Goal: Information Seeking & Learning: Learn about a topic

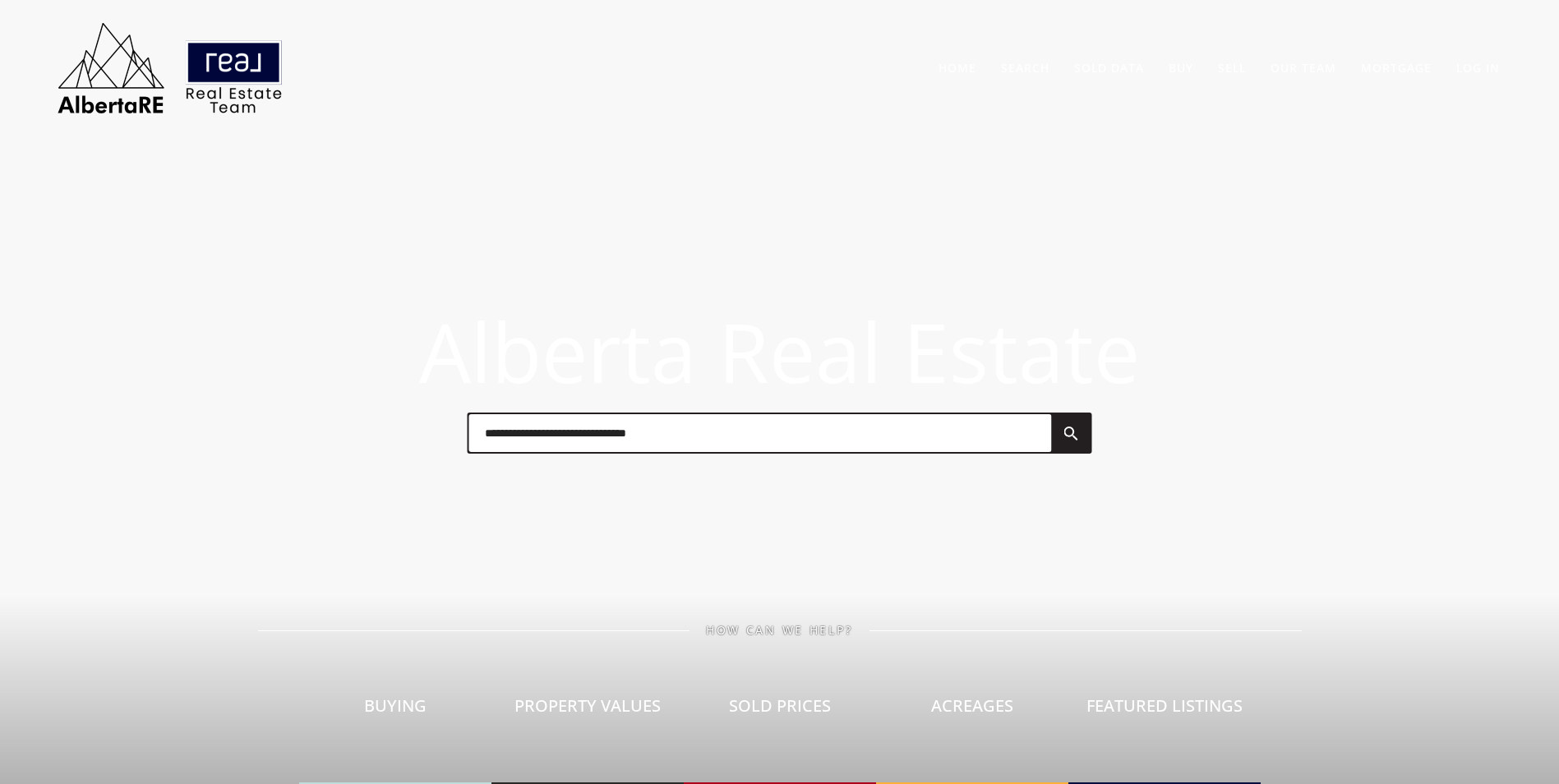
click at [594, 452] on div at bounding box center [779, 432] width 625 height 41
click at [586, 438] on input "text" at bounding box center [760, 432] width 583 height 38
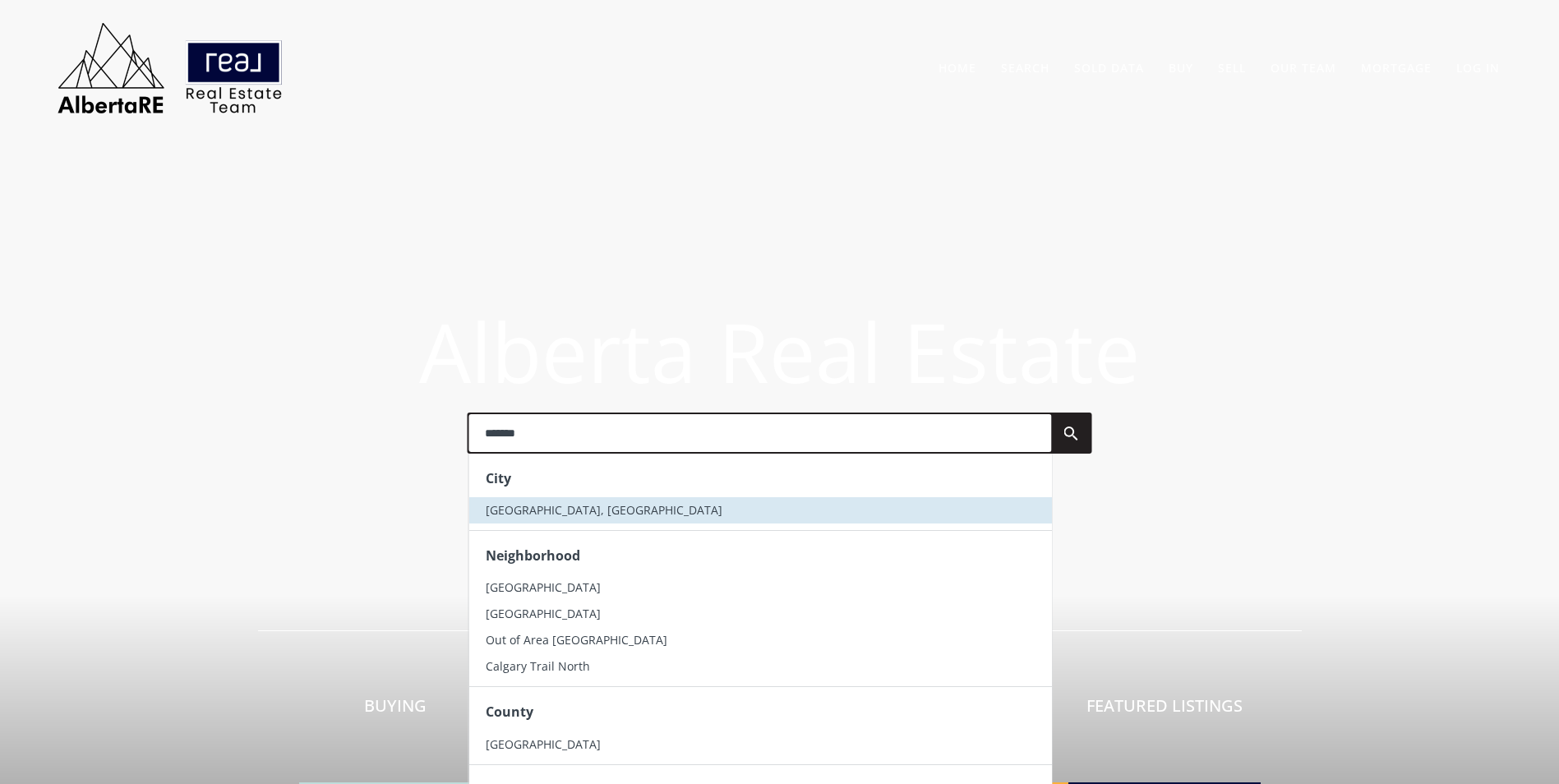
type input "*******"
click at [553, 514] on li "[GEOGRAPHIC_DATA], [GEOGRAPHIC_DATA]" at bounding box center [760, 510] width 583 height 26
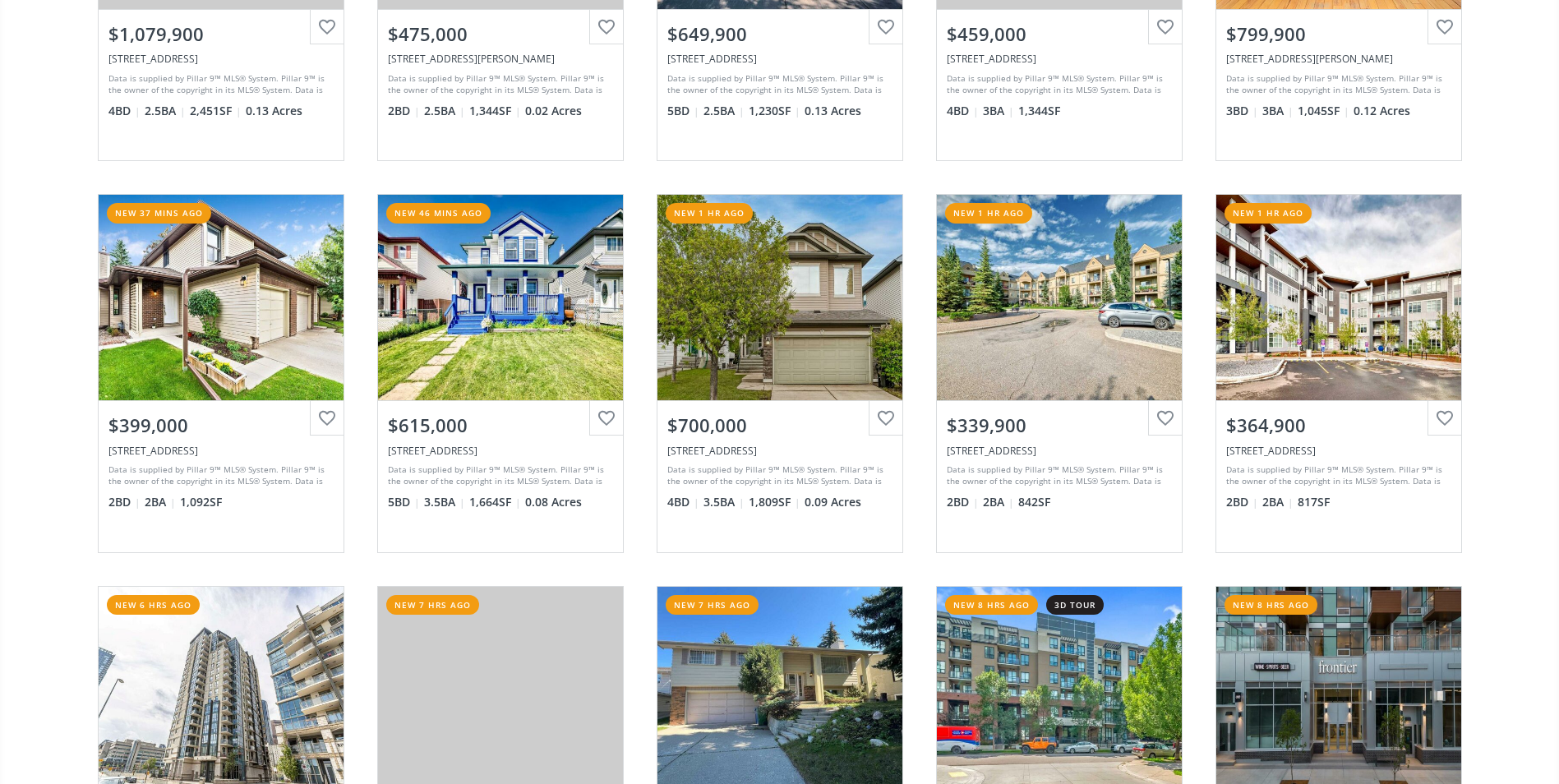
scroll to position [657, 0]
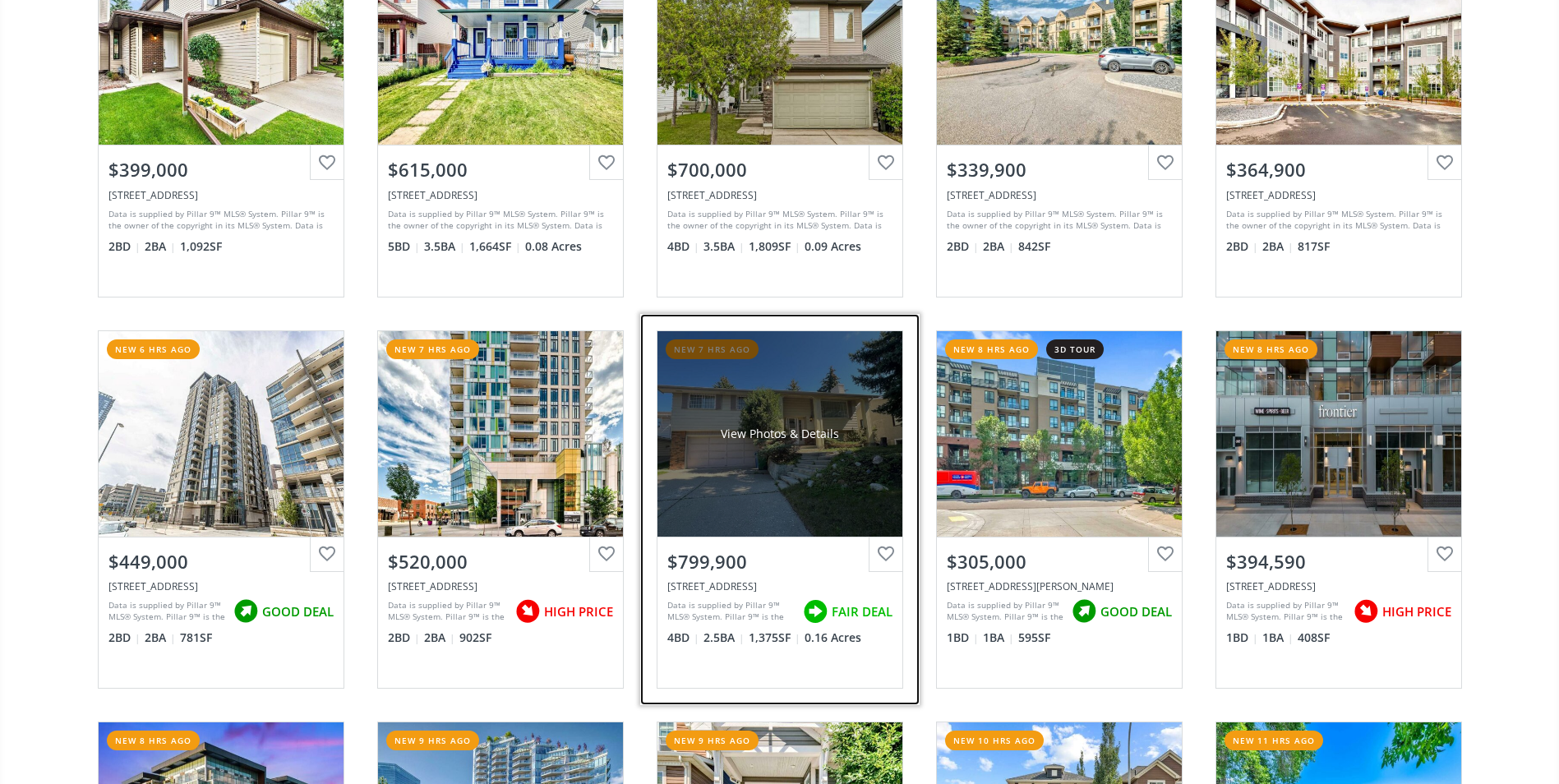
click at [836, 390] on div "View Photos & Details" at bounding box center [780, 433] width 245 height 206
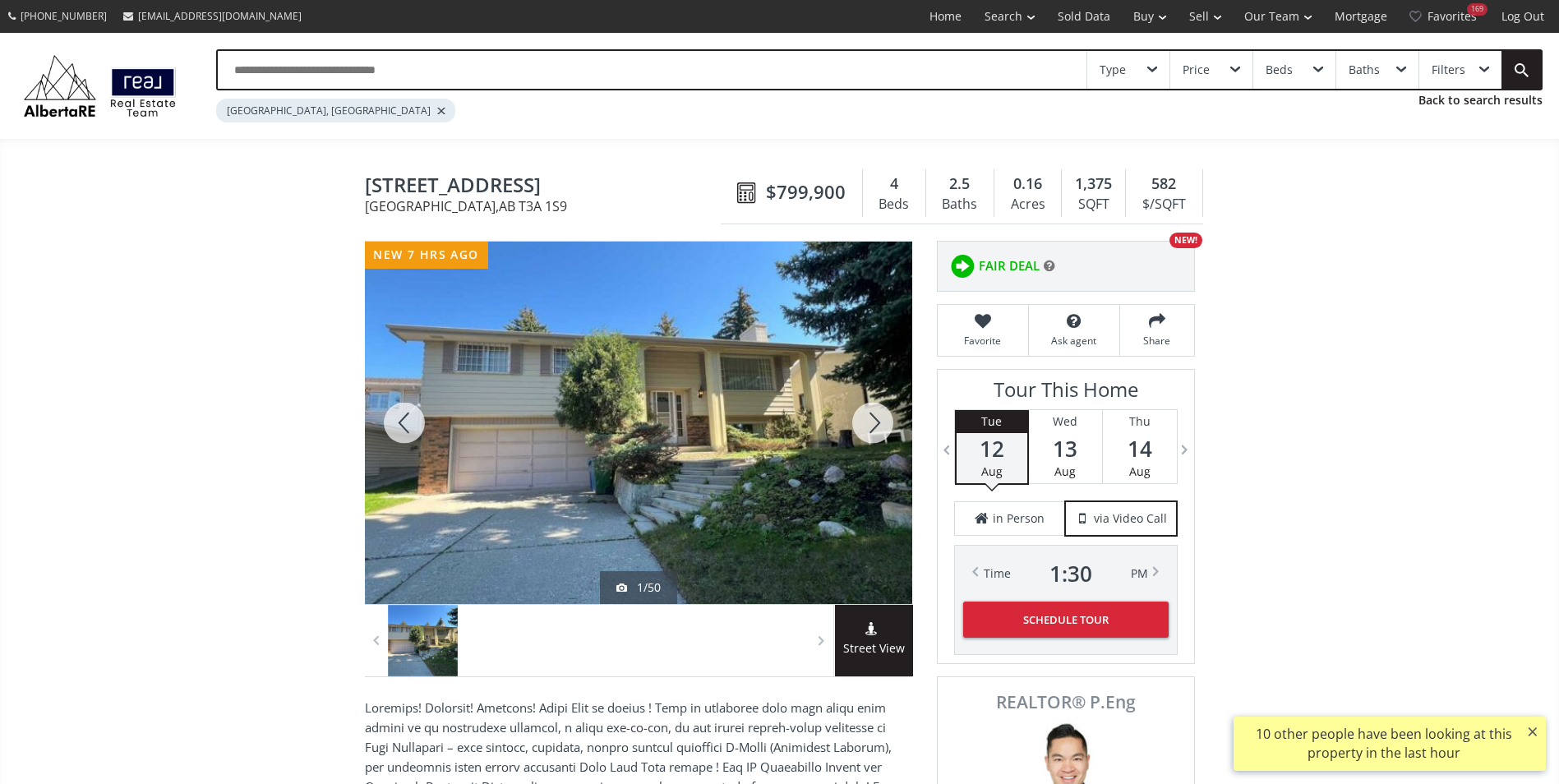
click at [884, 432] on div at bounding box center [873, 423] width 79 height 362
click at [883, 429] on div at bounding box center [873, 423] width 79 height 362
click at [879, 425] on div at bounding box center [873, 423] width 79 height 362
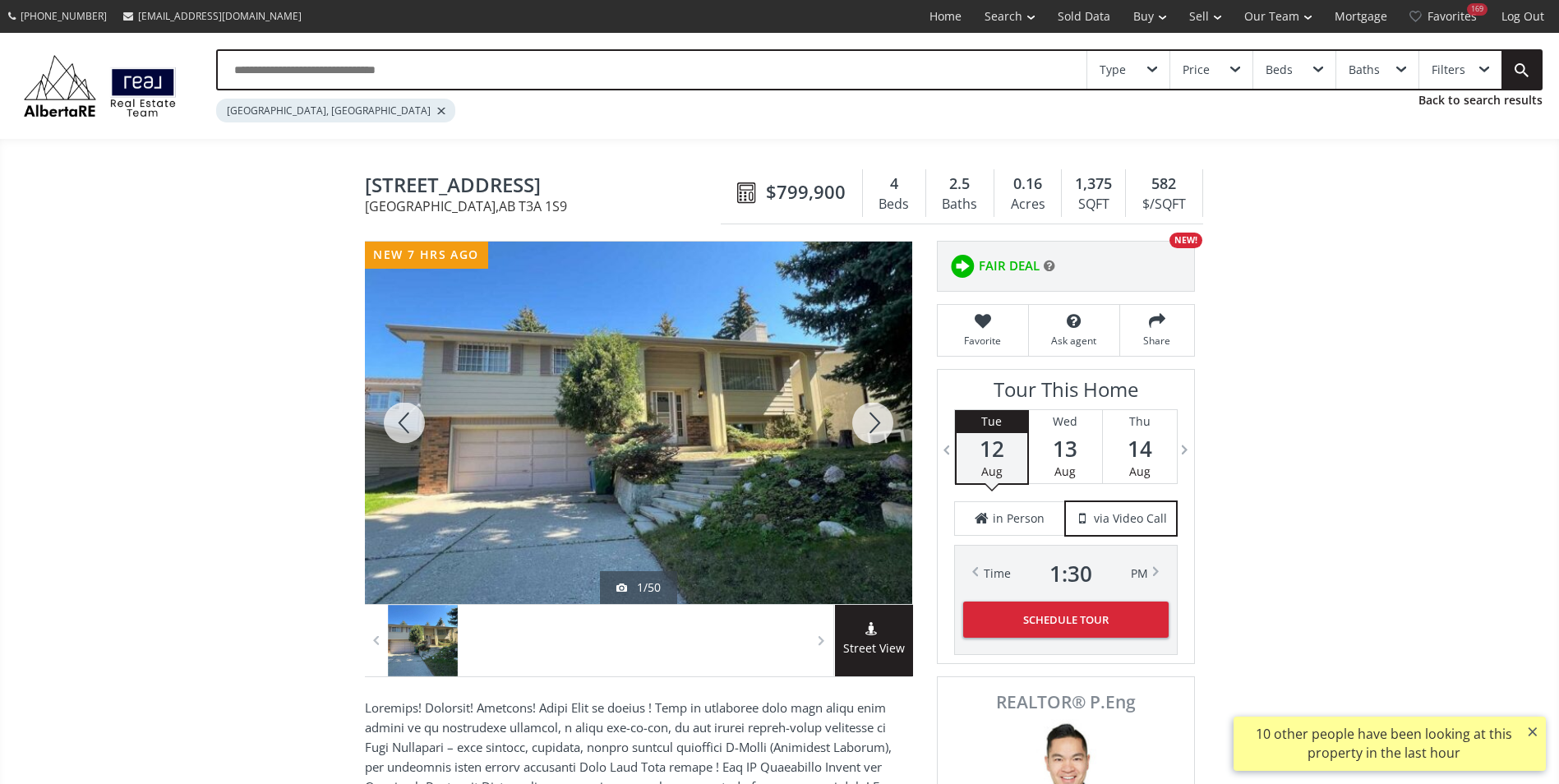
click at [879, 425] on div at bounding box center [873, 423] width 79 height 362
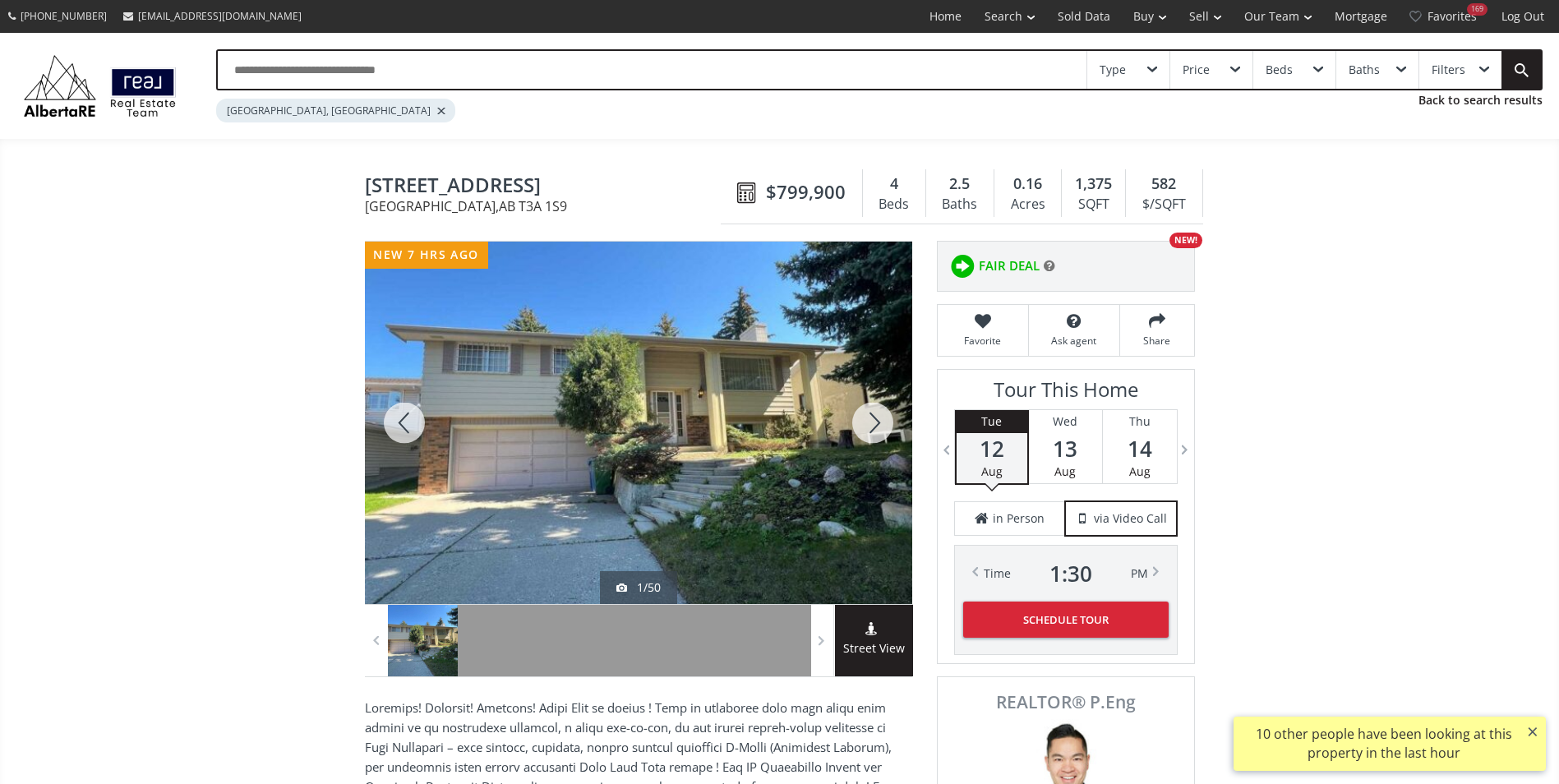
click at [879, 425] on div at bounding box center [873, 423] width 79 height 362
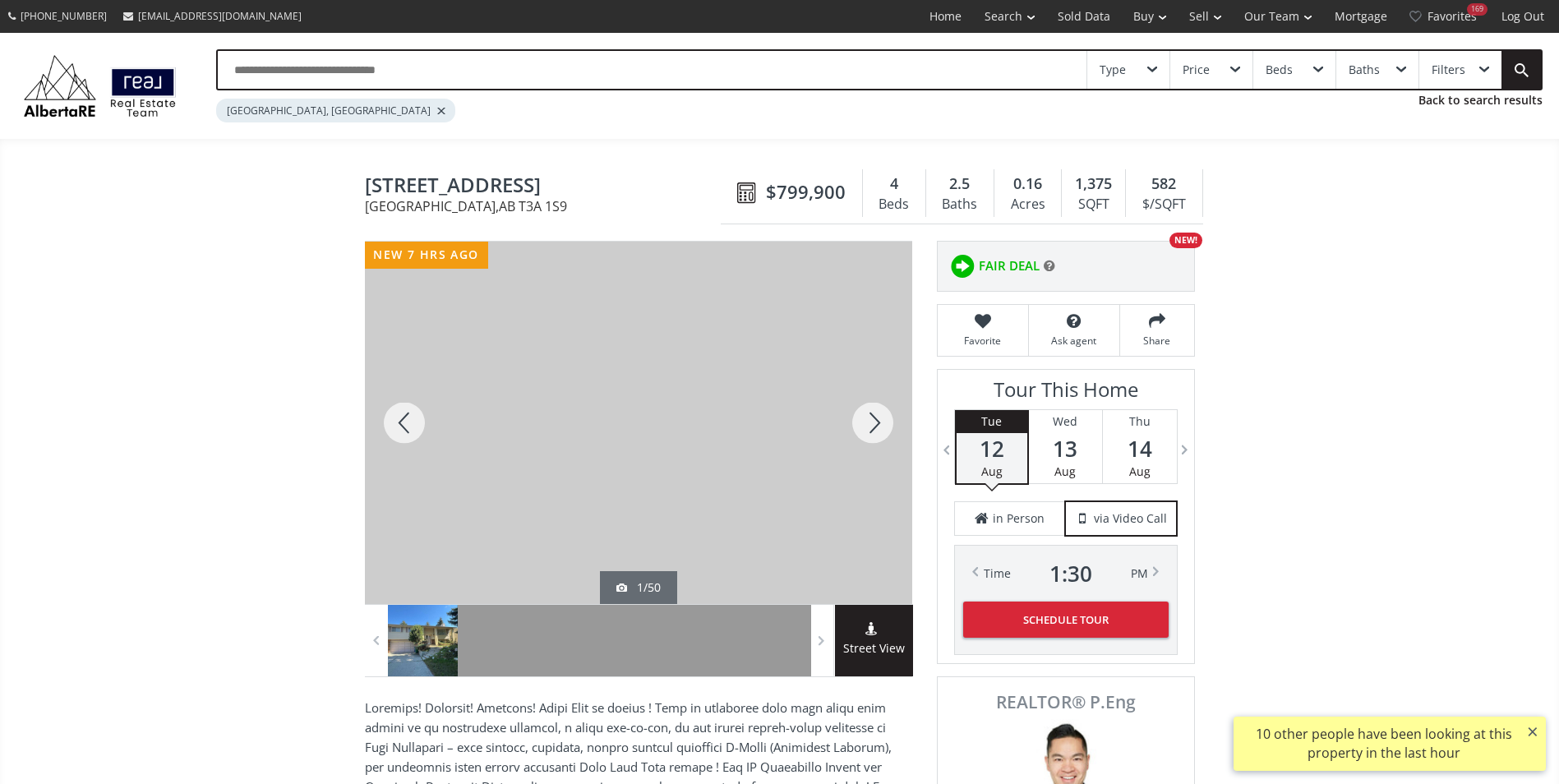
click at [879, 425] on div at bounding box center [873, 423] width 79 height 362
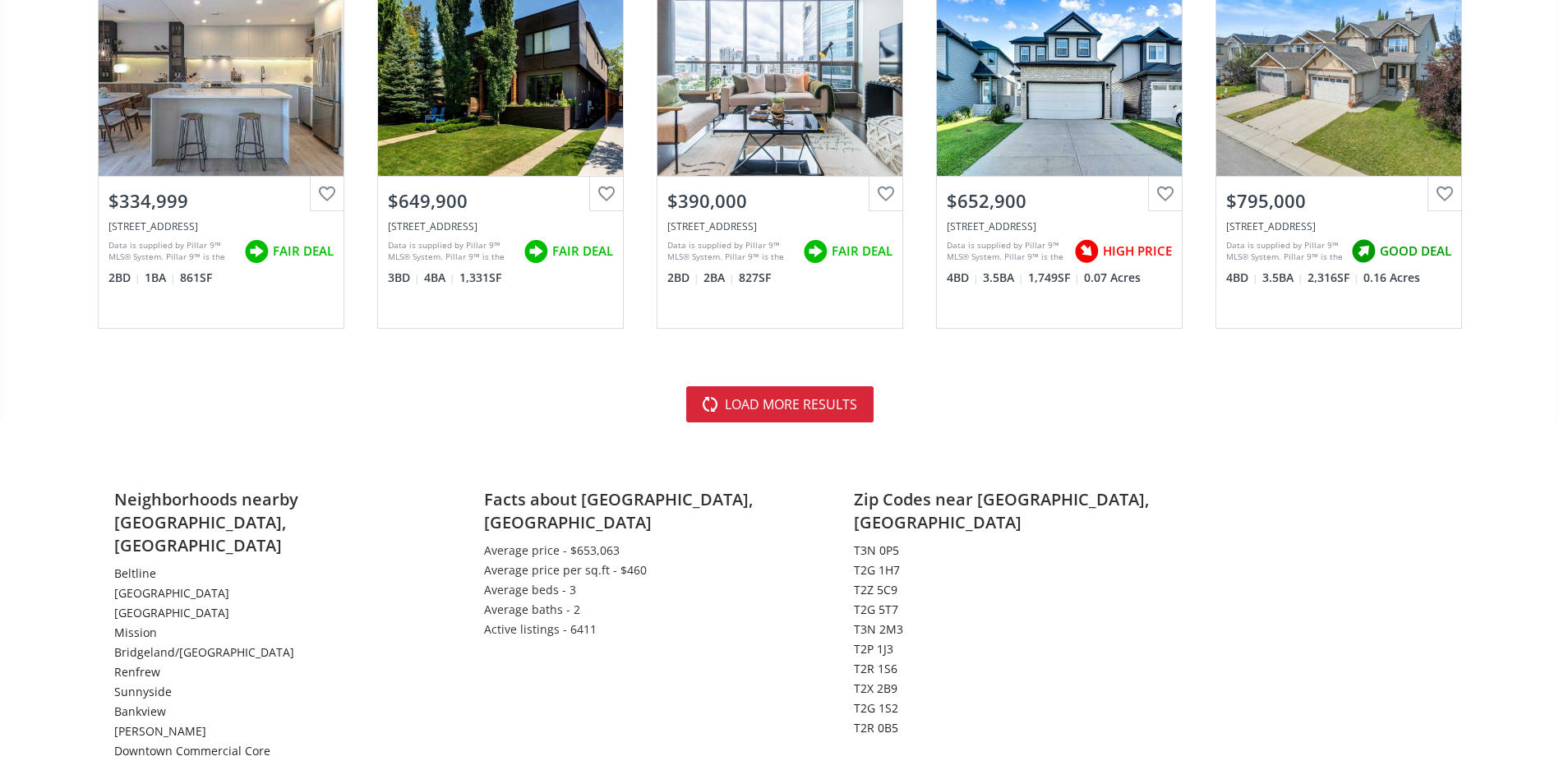
scroll to position [3779, 0]
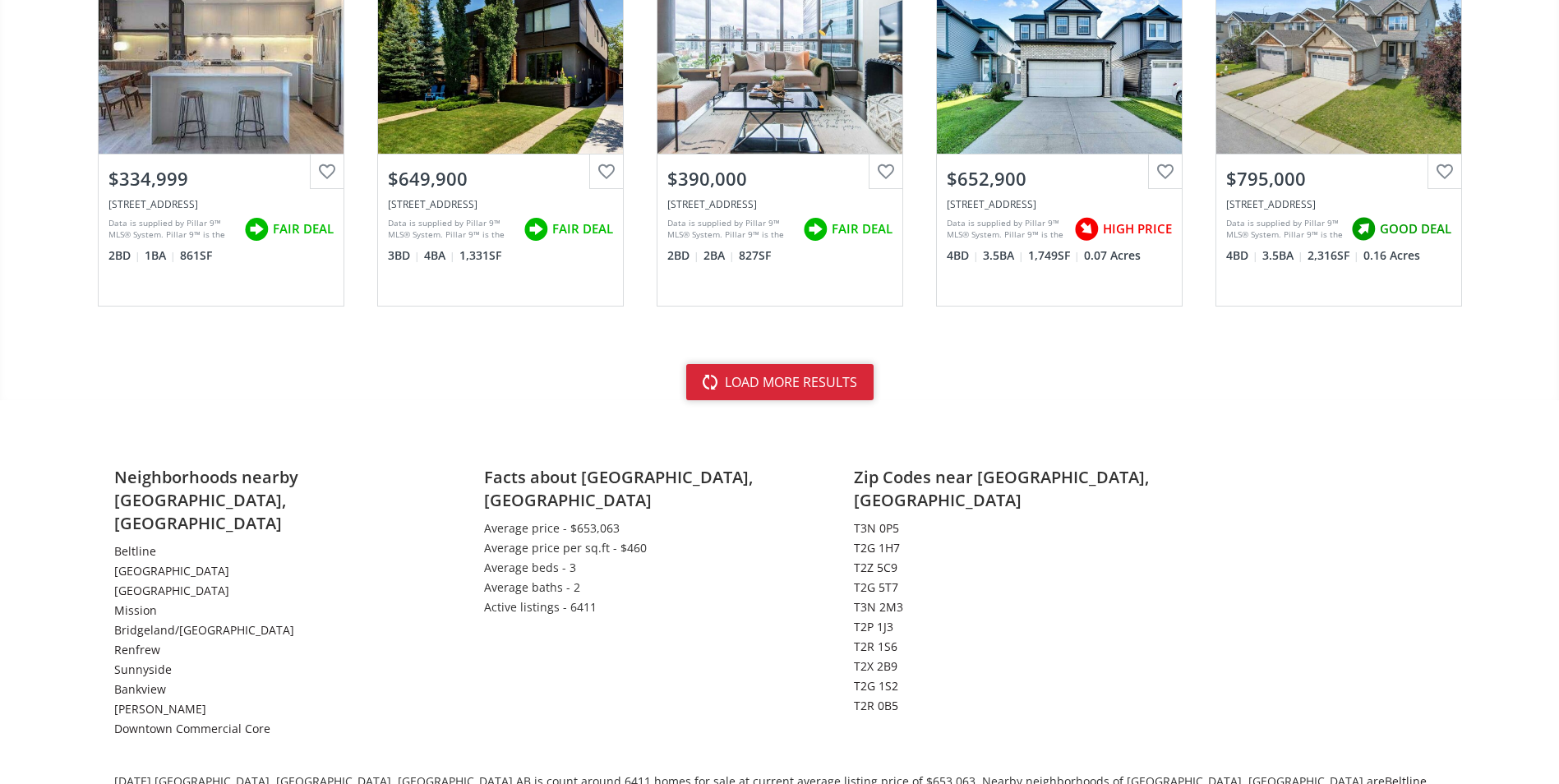
click at [827, 380] on button "load more results" at bounding box center [780, 382] width 187 height 36
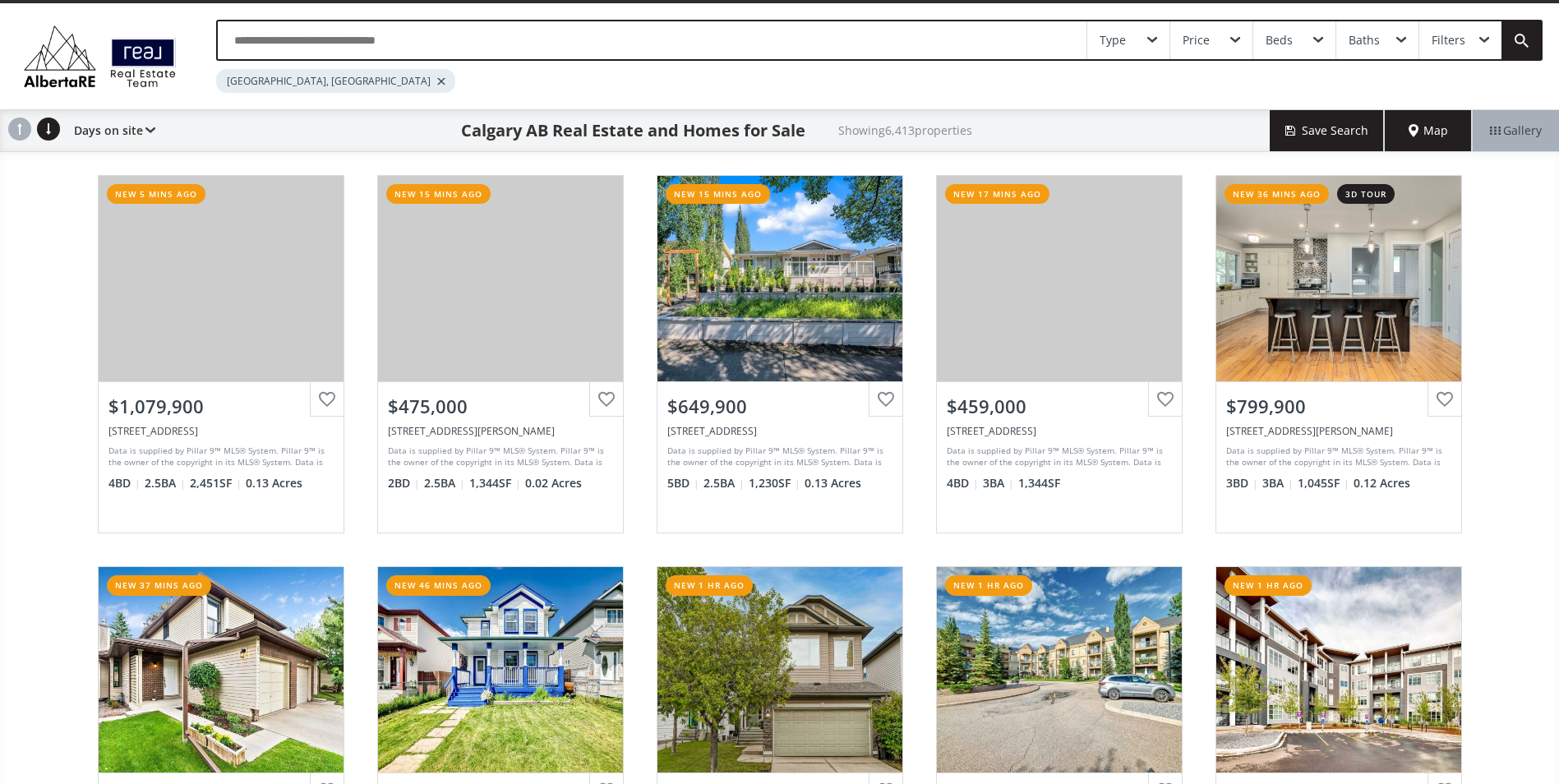
scroll to position [0, 0]
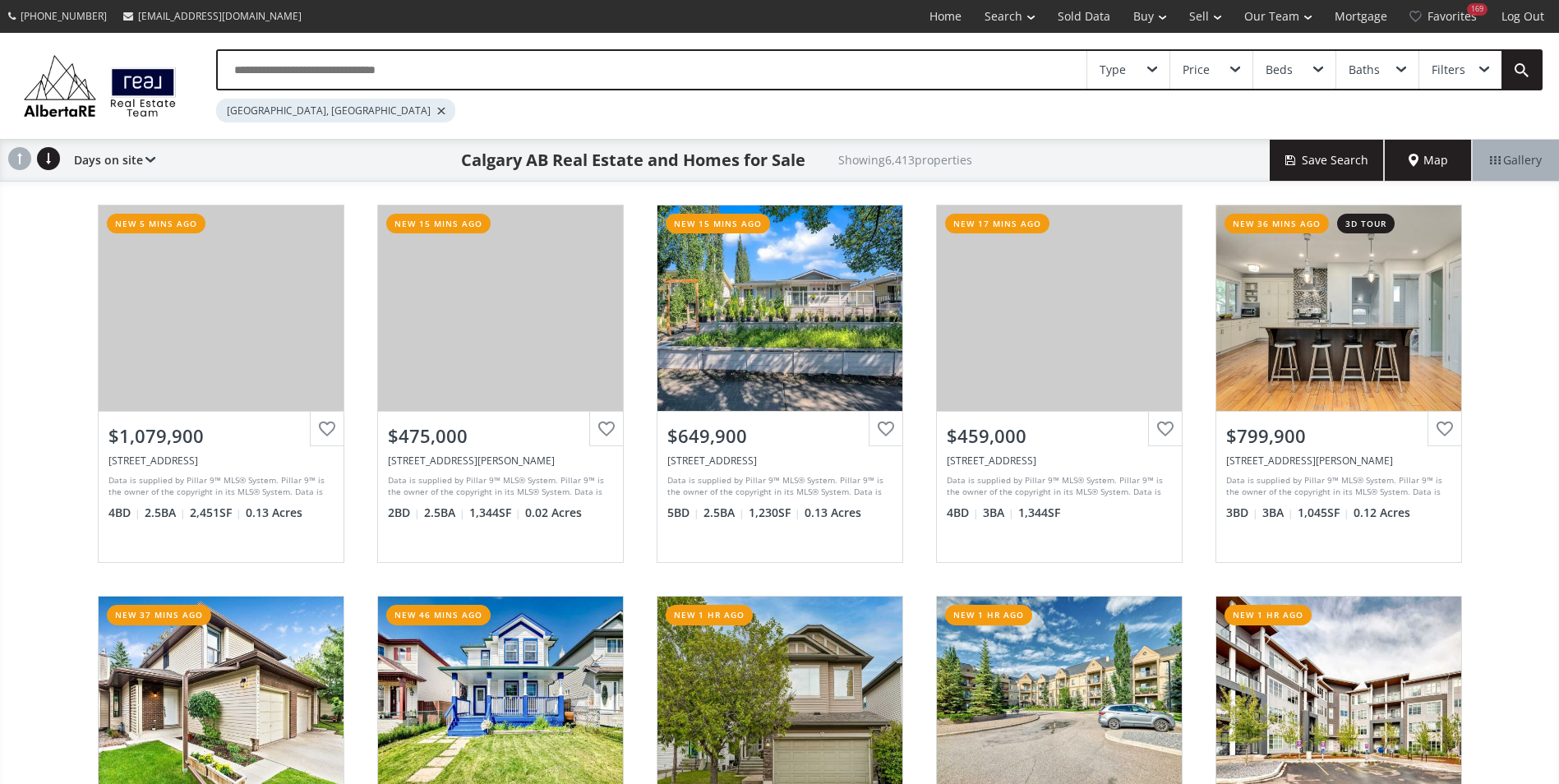
click at [291, 60] on input "text" at bounding box center [652, 69] width 868 height 38
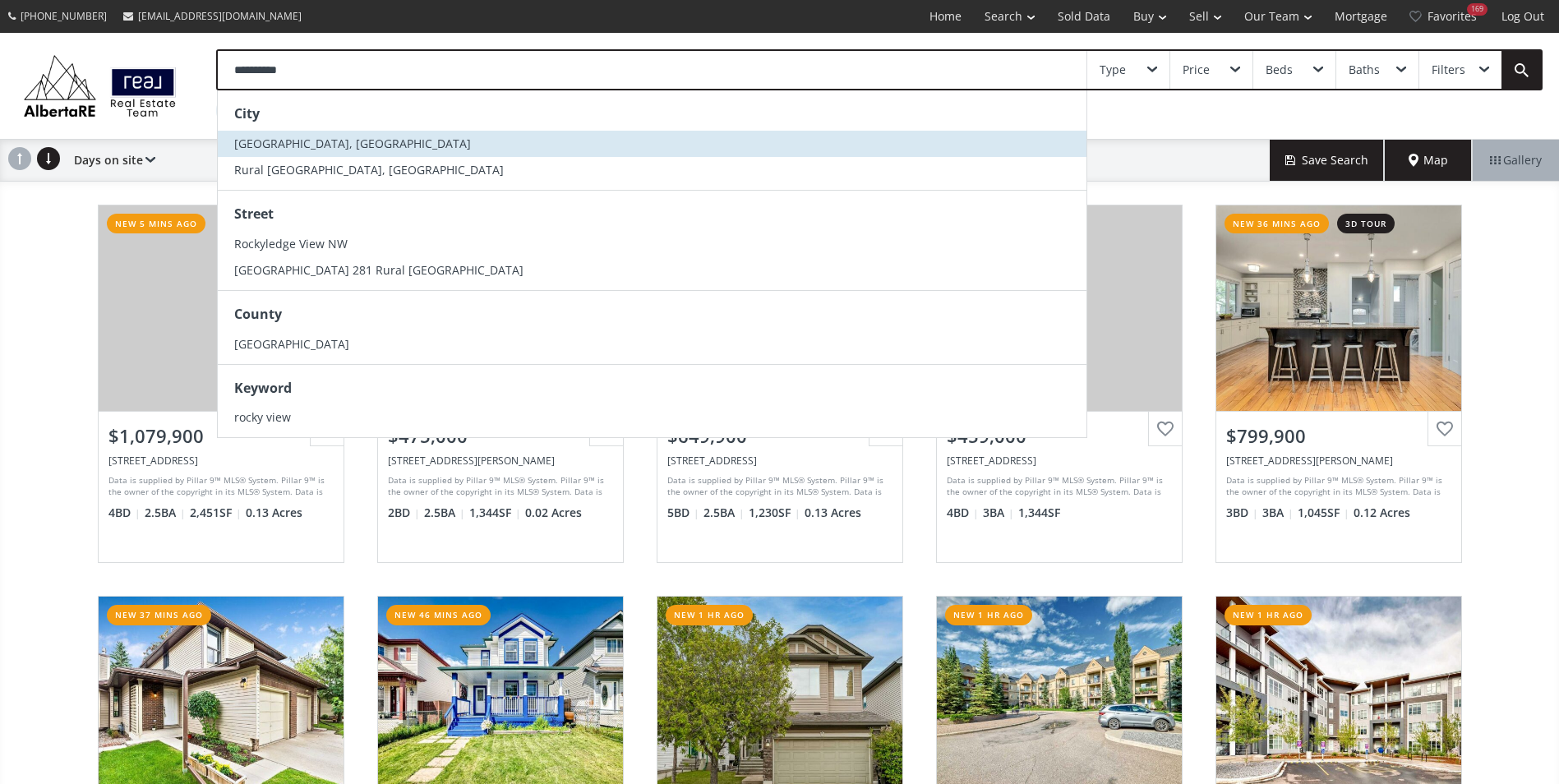
type input "**********"
click at [263, 131] on li "Rocky View County, AB" at bounding box center [652, 144] width 868 height 26
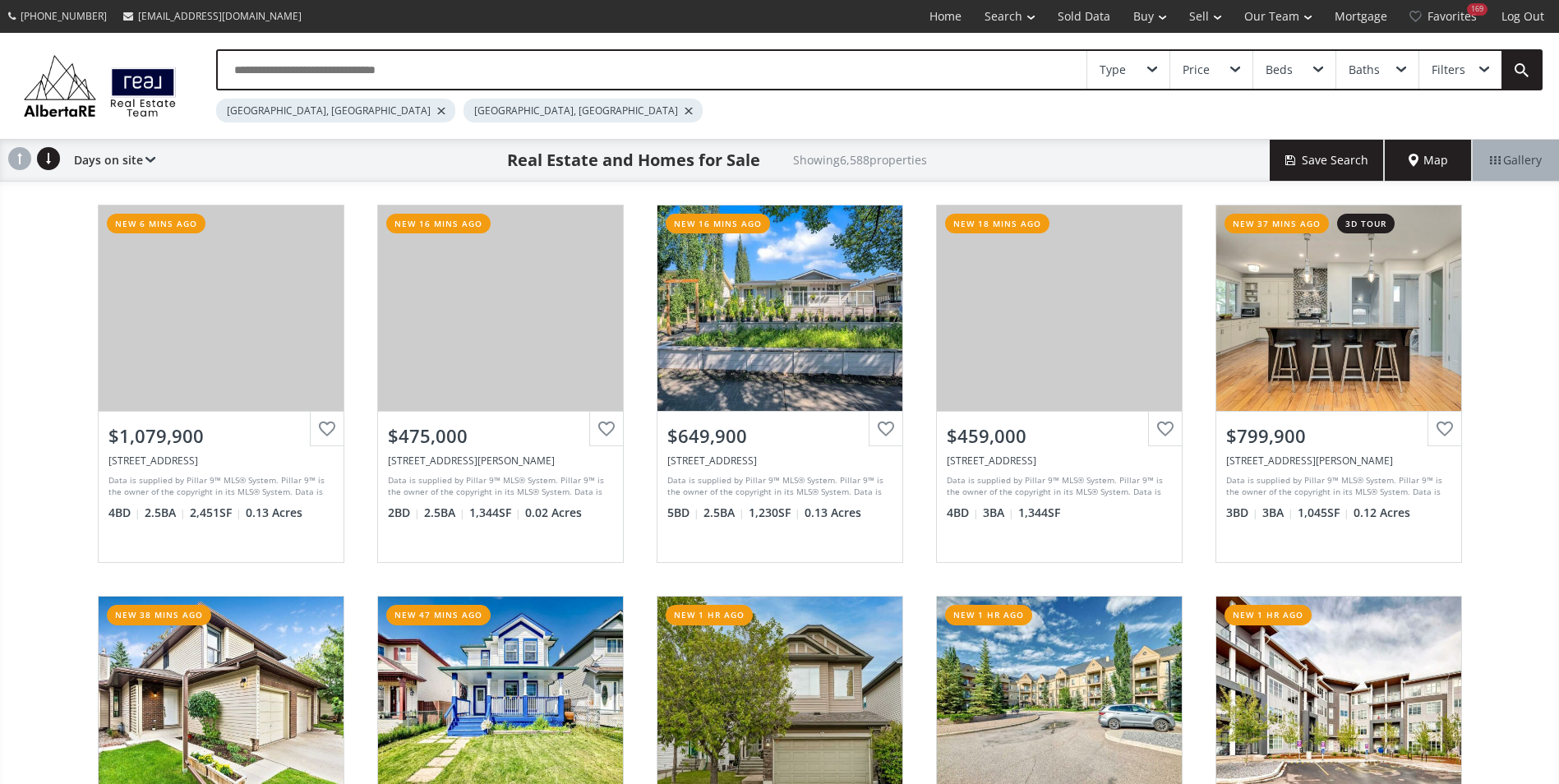
click at [438, 110] on div at bounding box center [441, 111] width 8 height 7
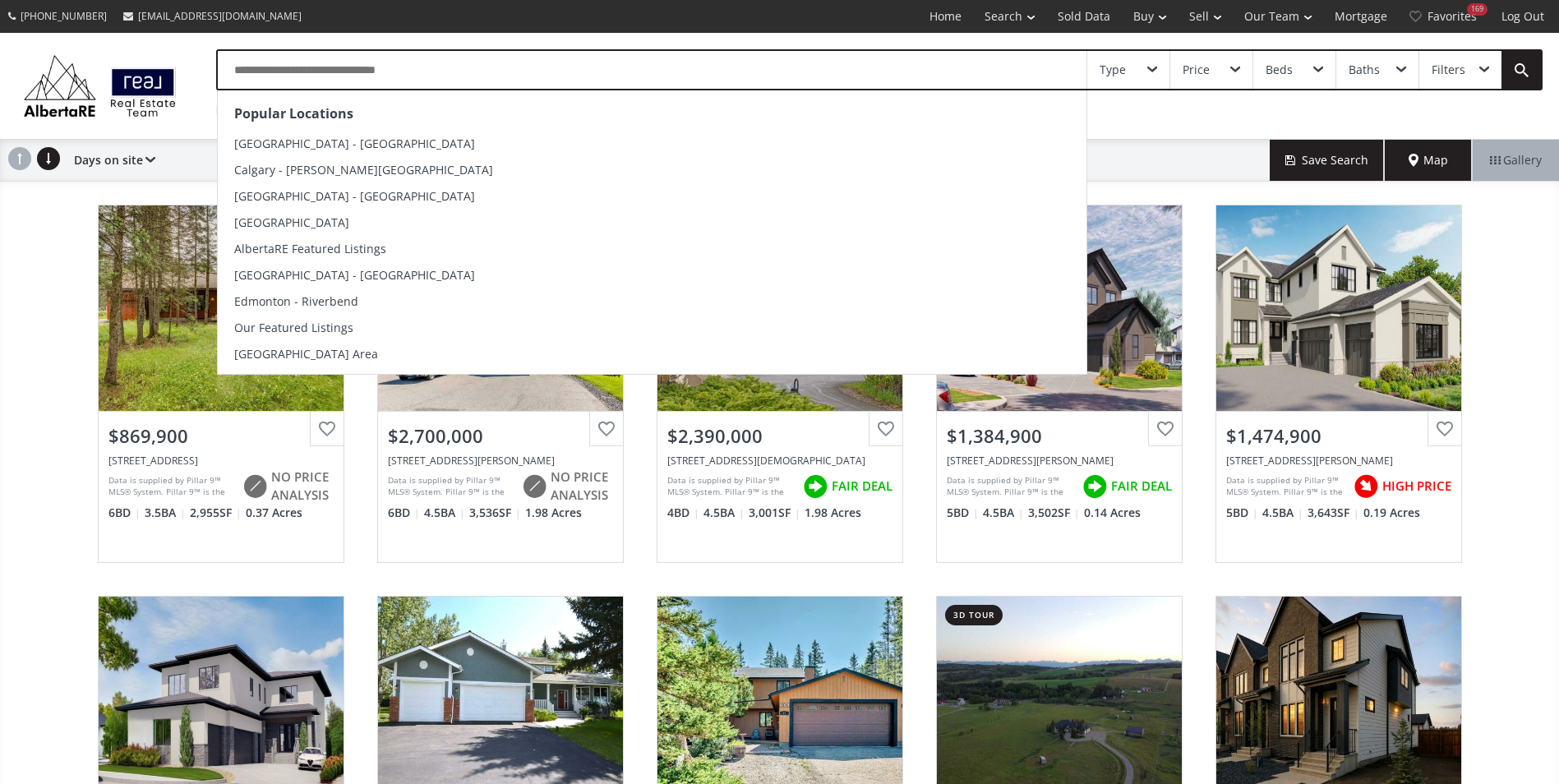
click at [304, 64] on input "text" at bounding box center [652, 69] width 868 height 38
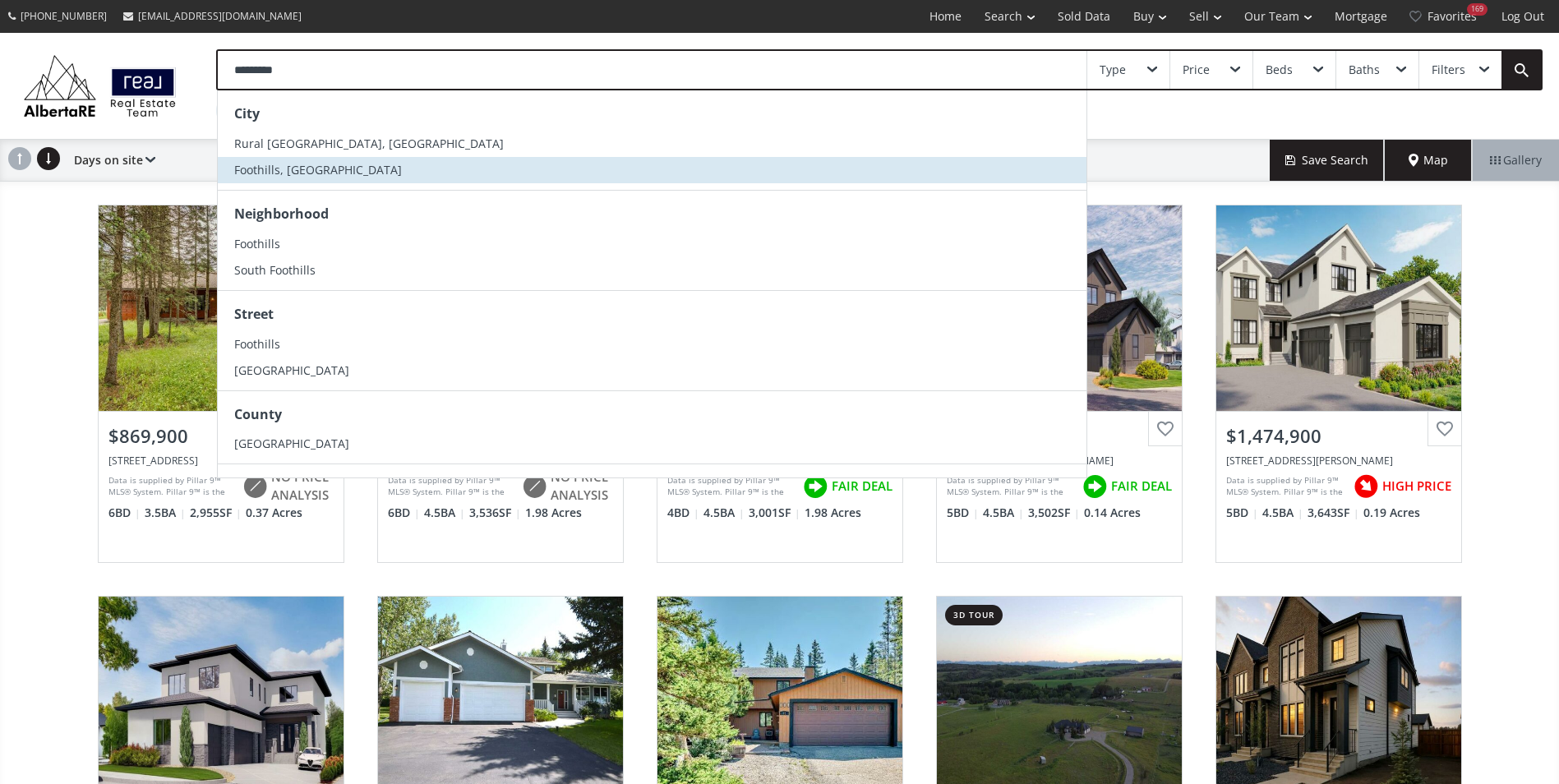
type input "*********"
click at [311, 172] on li "Foothills, AB" at bounding box center [652, 170] width 868 height 26
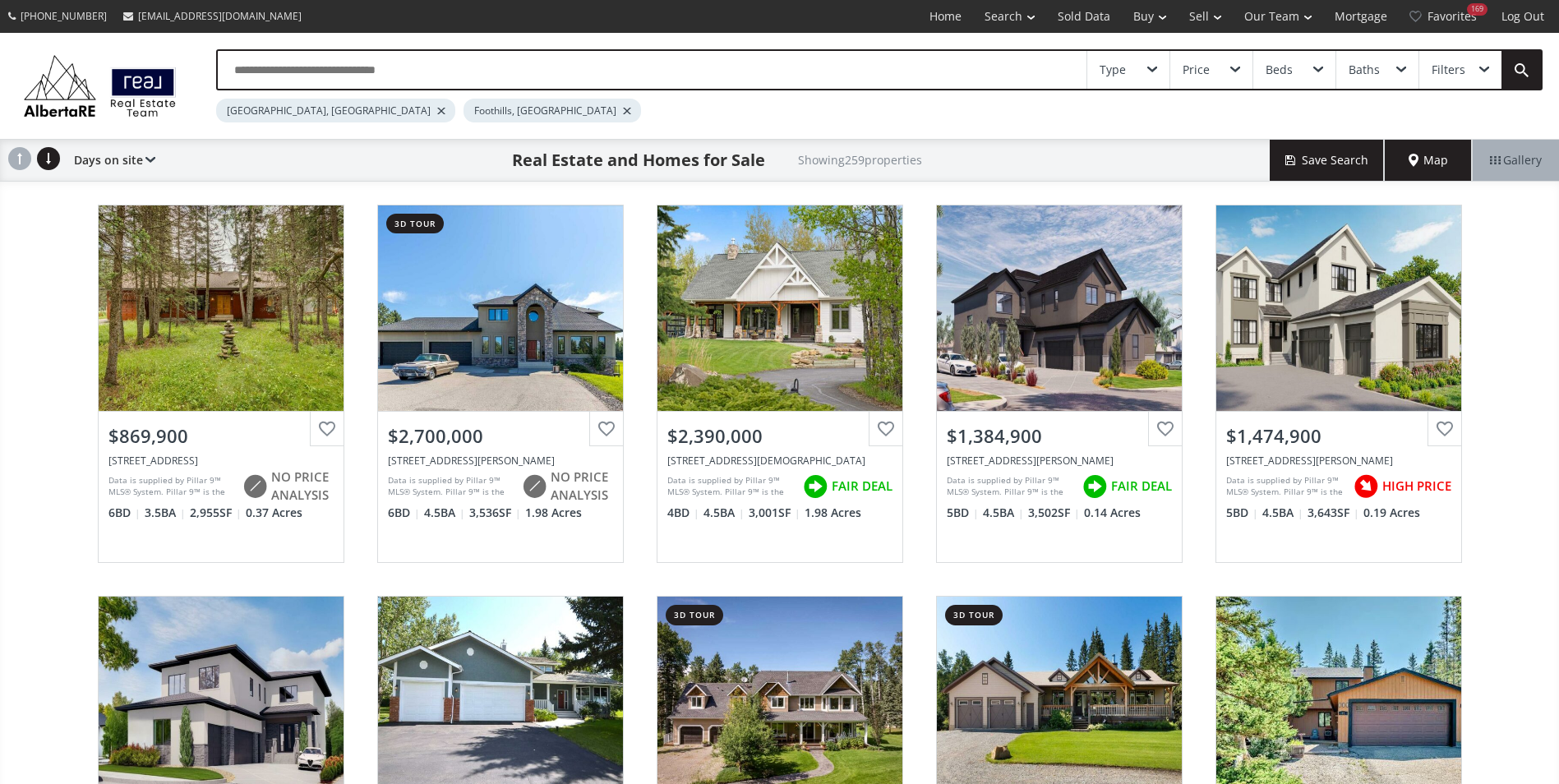
click at [438, 112] on div at bounding box center [441, 111] width 8 height 7
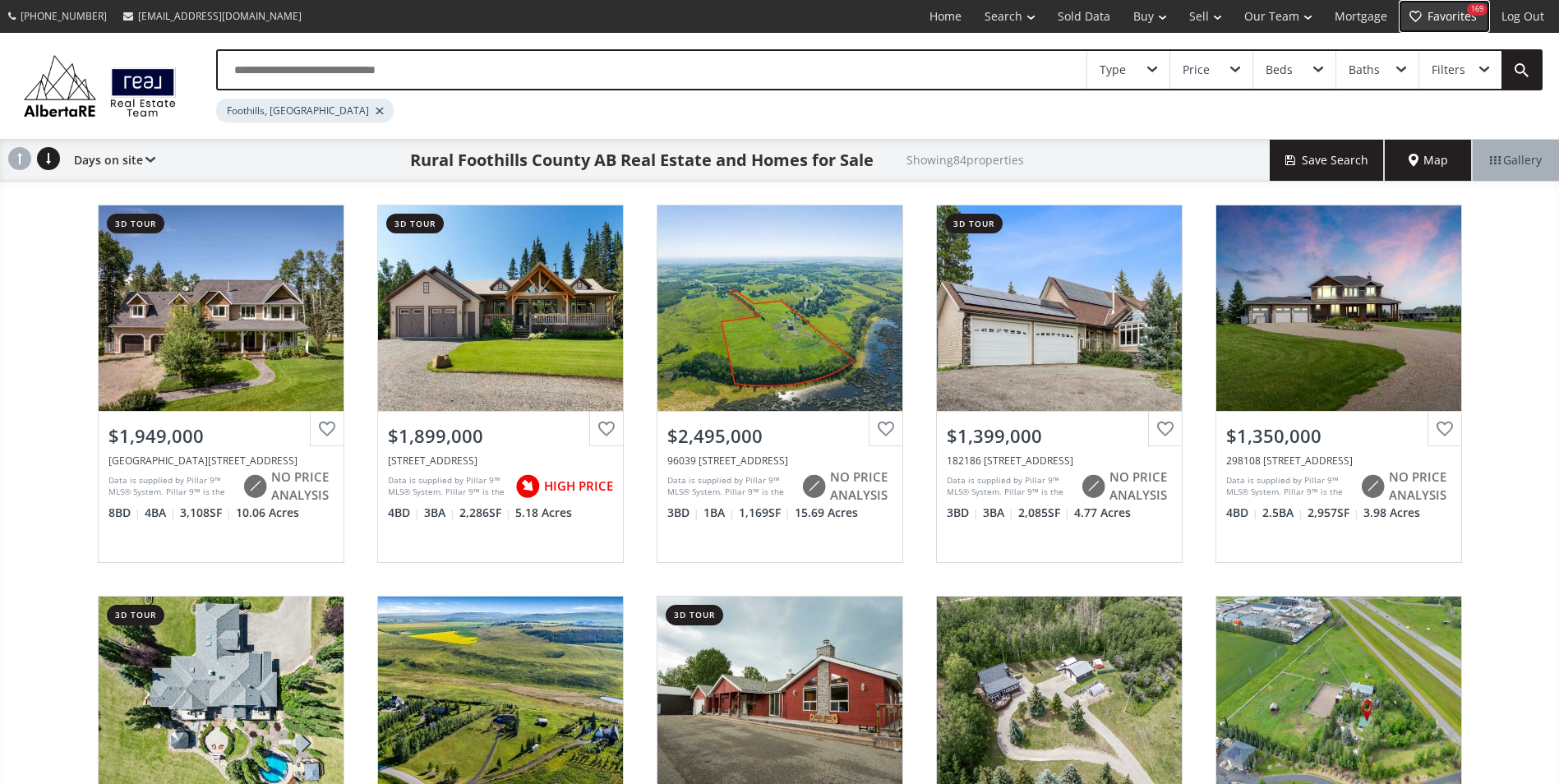
click at [1469, 24] on link "Favorites 169" at bounding box center [1444, 17] width 91 height 33
